Goal: Navigation & Orientation: Find specific page/section

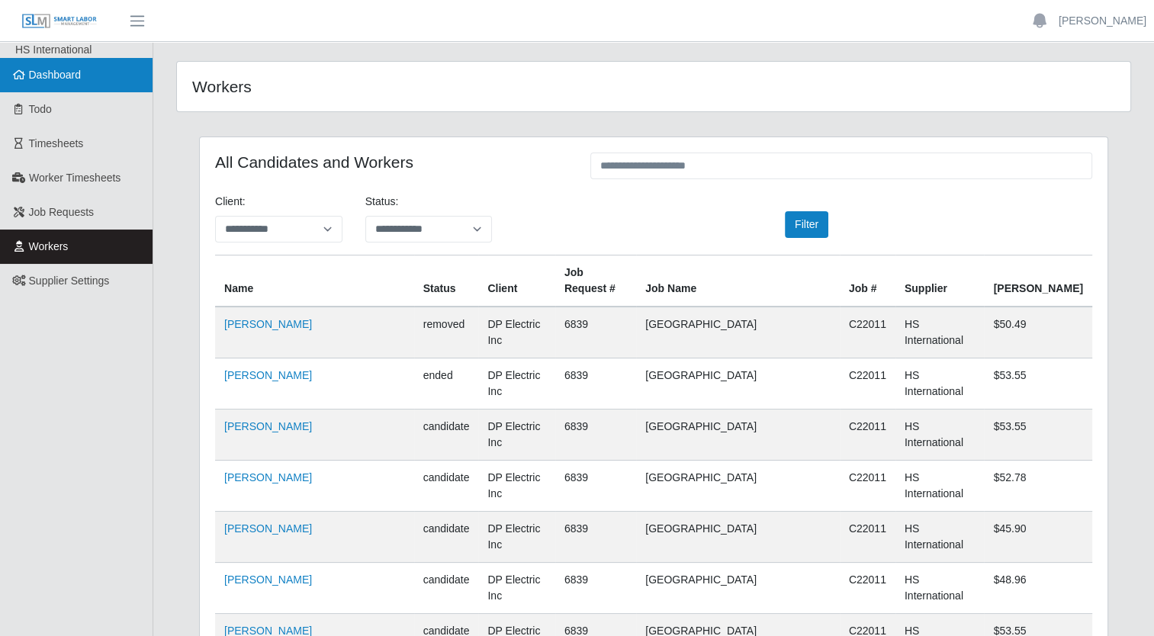
click at [104, 76] on link "Dashboard" at bounding box center [76, 75] width 153 height 34
